Goal: Task Accomplishment & Management: Use online tool/utility

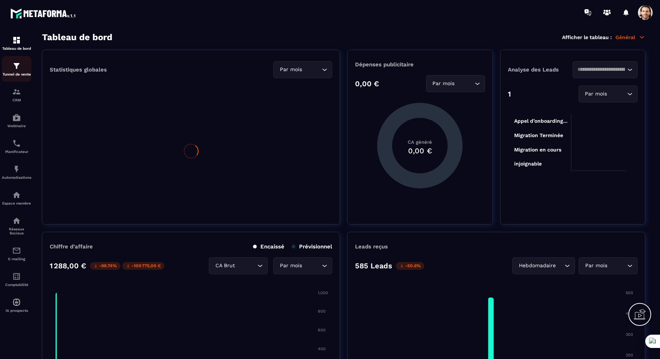
click at [18, 73] on p "Tunnel de vente" at bounding box center [16, 74] width 29 height 4
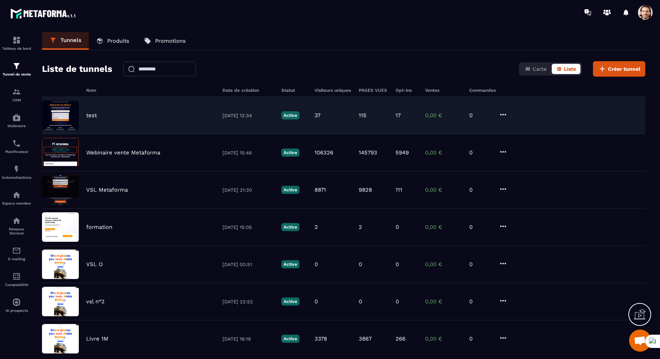
click at [122, 117] on div "test" at bounding box center [150, 115] width 129 height 7
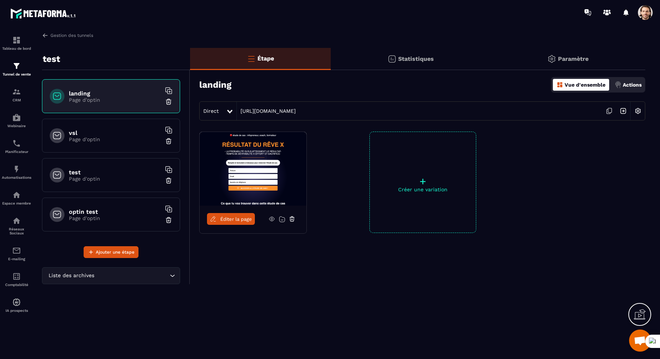
click at [112, 140] on p "Page d'optin" at bounding box center [115, 139] width 92 height 6
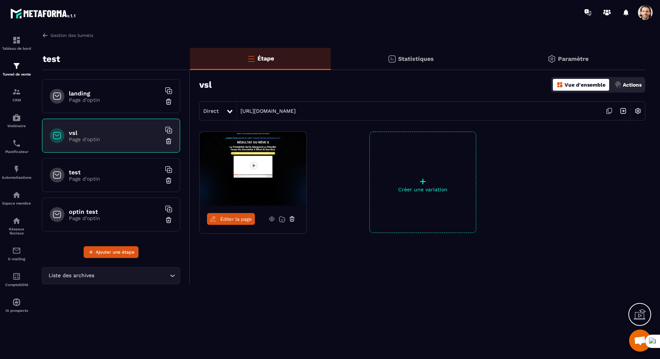
click at [102, 187] on div "test Page d'optin" at bounding box center [111, 175] width 138 height 34
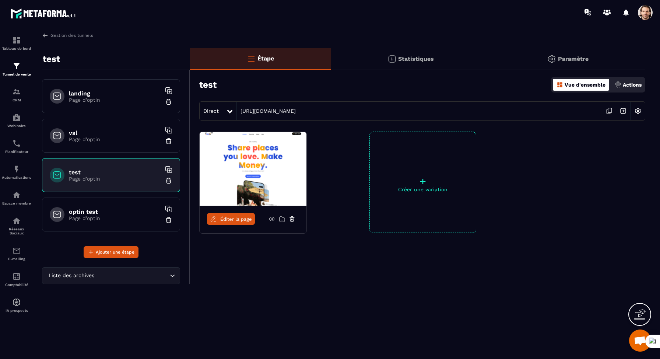
click at [98, 210] on h6 "optin test" at bounding box center [115, 211] width 92 height 7
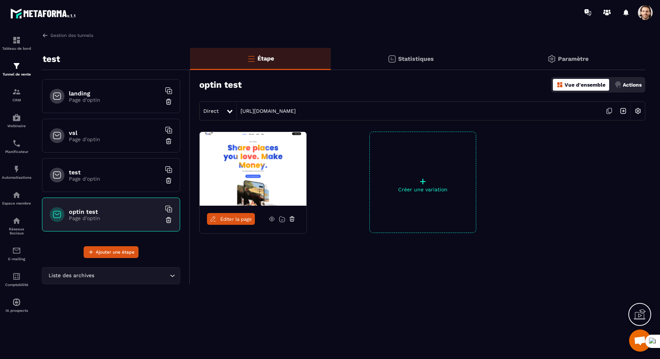
click at [646, 14] on span at bounding box center [645, 12] width 15 height 15
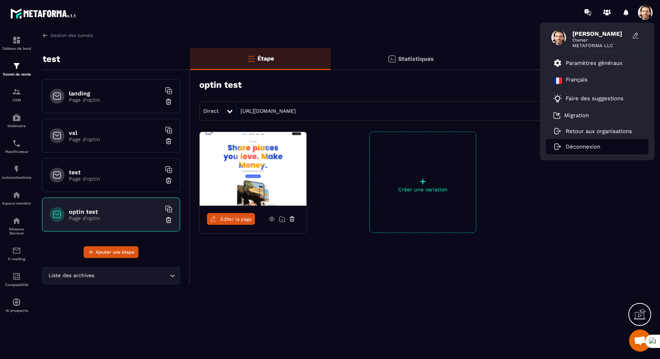
click at [571, 147] on p "Déconnexion" at bounding box center [583, 146] width 35 height 7
